Goal: Task Accomplishment & Management: Manage account settings

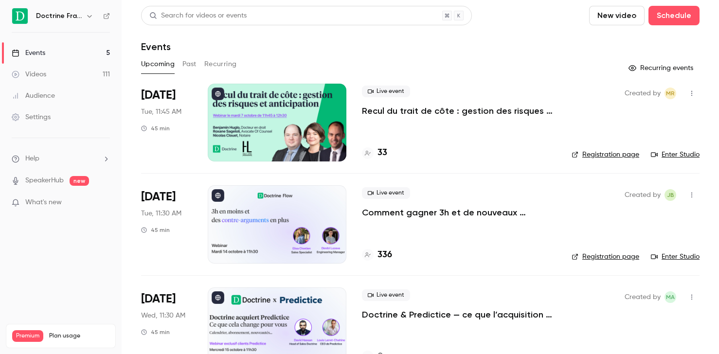
click at [302, 144] on div at bounding box center [277, 123] width 139 height 78
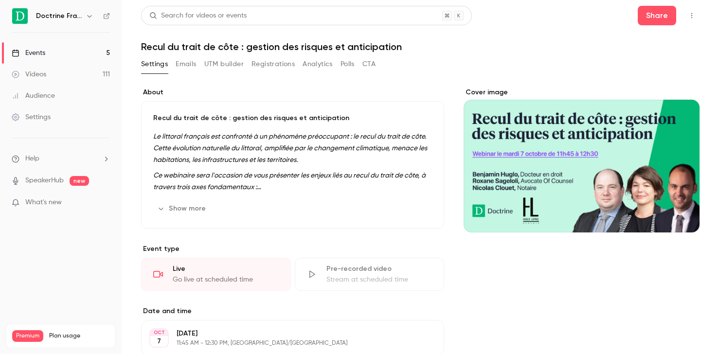
click at [230, 66] on button "UTM builder" at bounding box center [223, 64] width 39 height 16
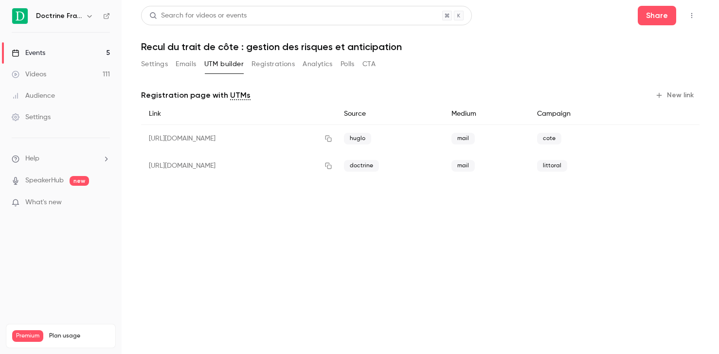
click at [276, 70] on button "Registrations" at bounding box center [273, 64] width 43 height 16
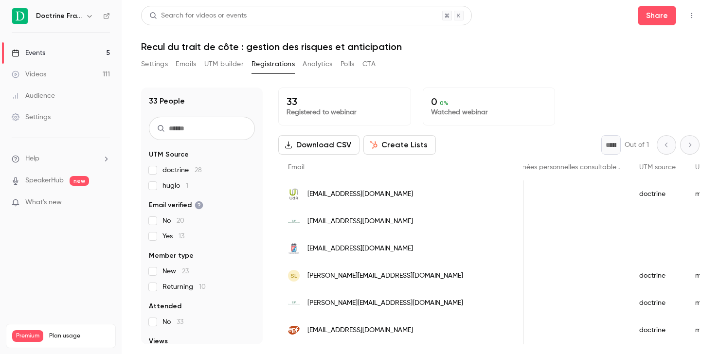
scroll to position [0, 1433]
